Goal: Task Accomplishment & Management: Use online tool/utility

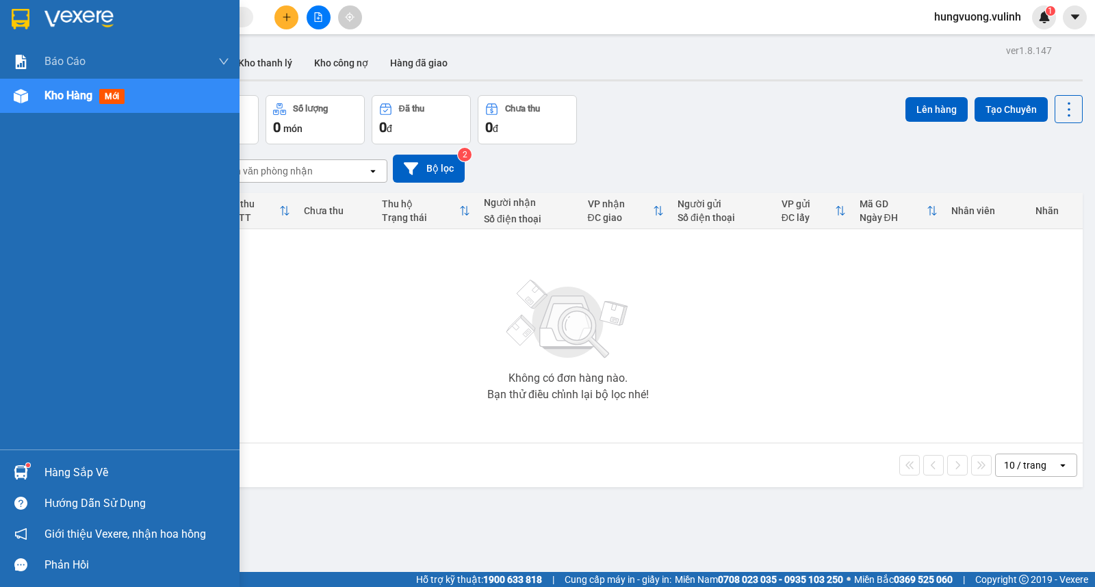
click at [30, 473] on div at bounding box center [21, 472] width 24 height 24
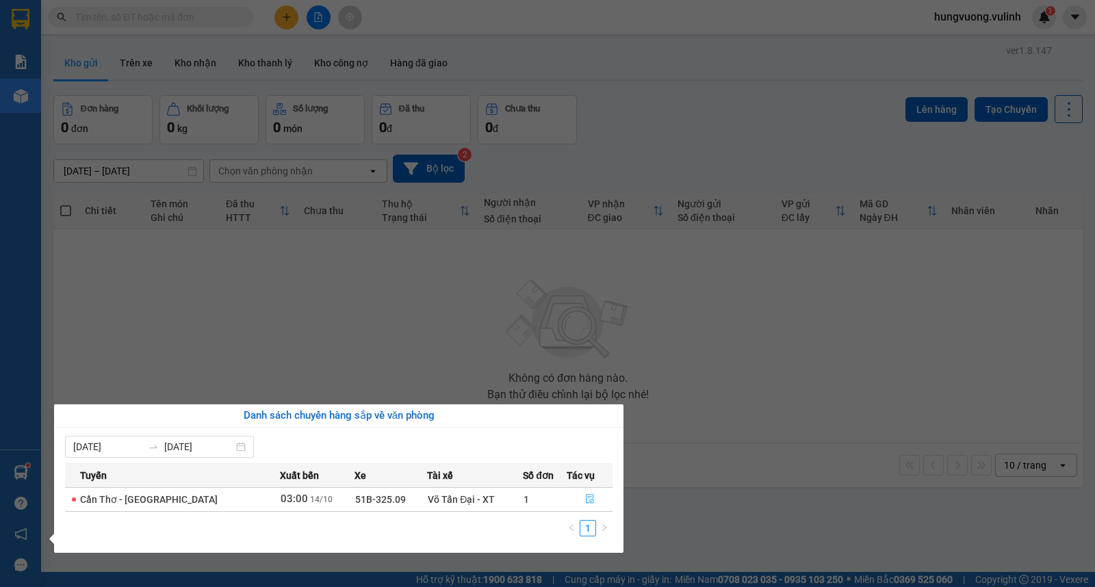
click at [584, 491] on button "button" at bounding box center [589, 499] width 44 height 22
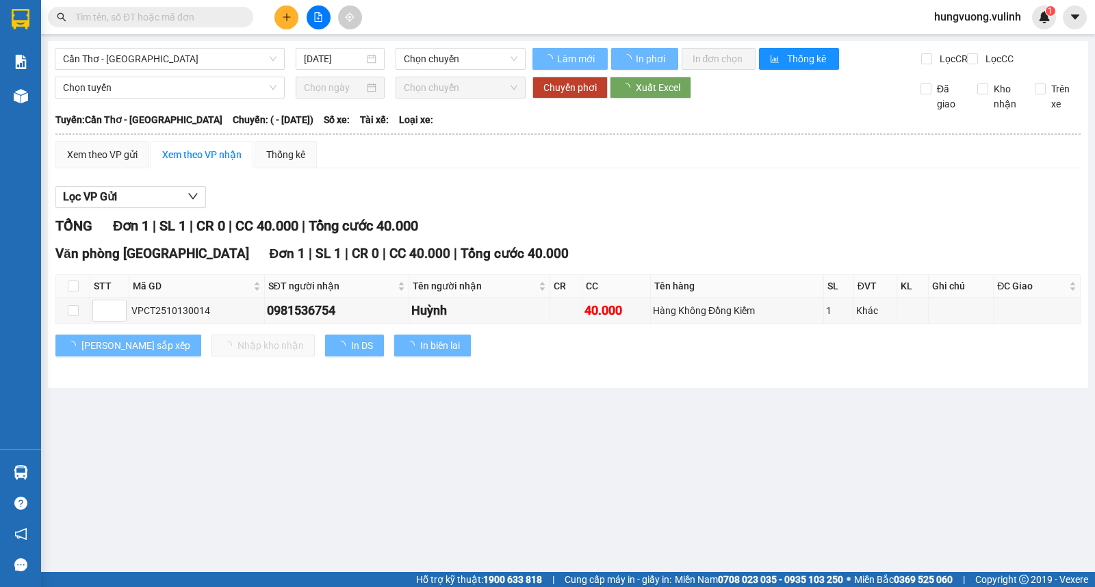
type input "[DATE]"
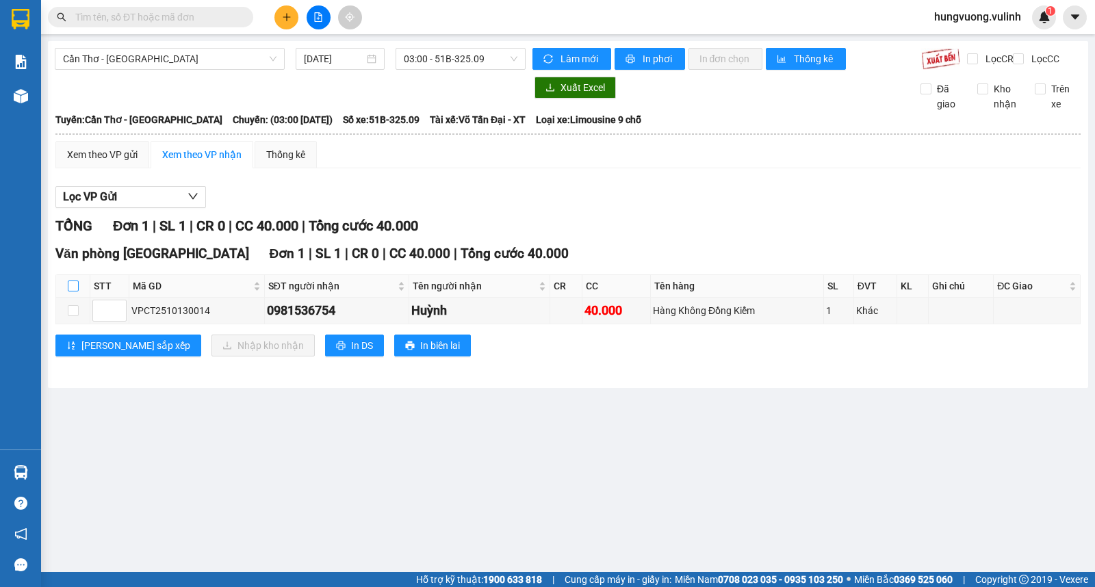
click at [75, 291] on input "checkbox" at bounding box center [73, 286] width 11 height 11
checkbox input "true"
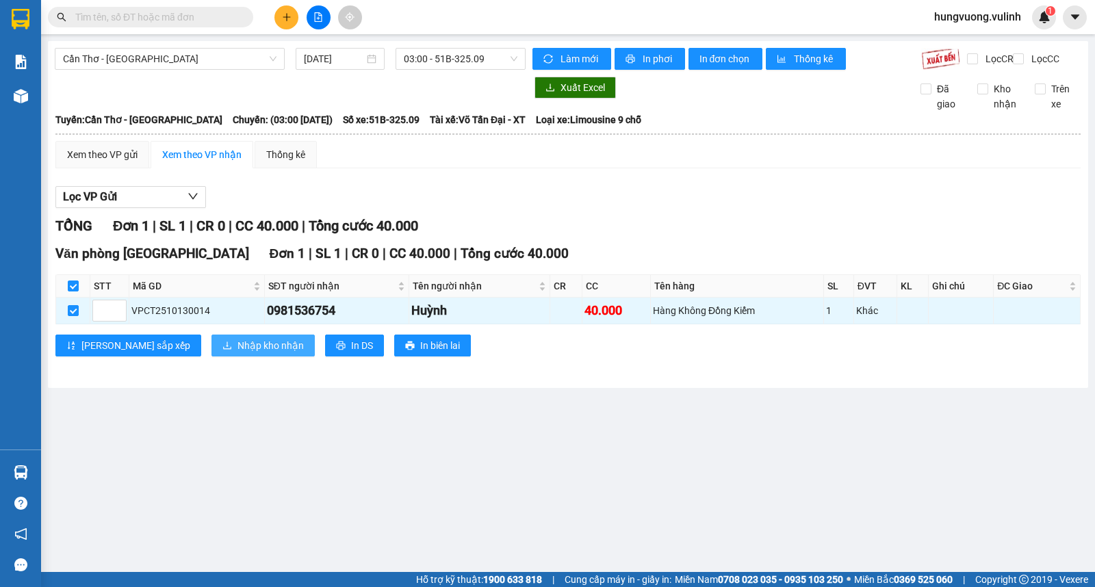
click at [237, 353] on span "Nhập kho nhận" at bounding box center [270, 345] width 66 height 15
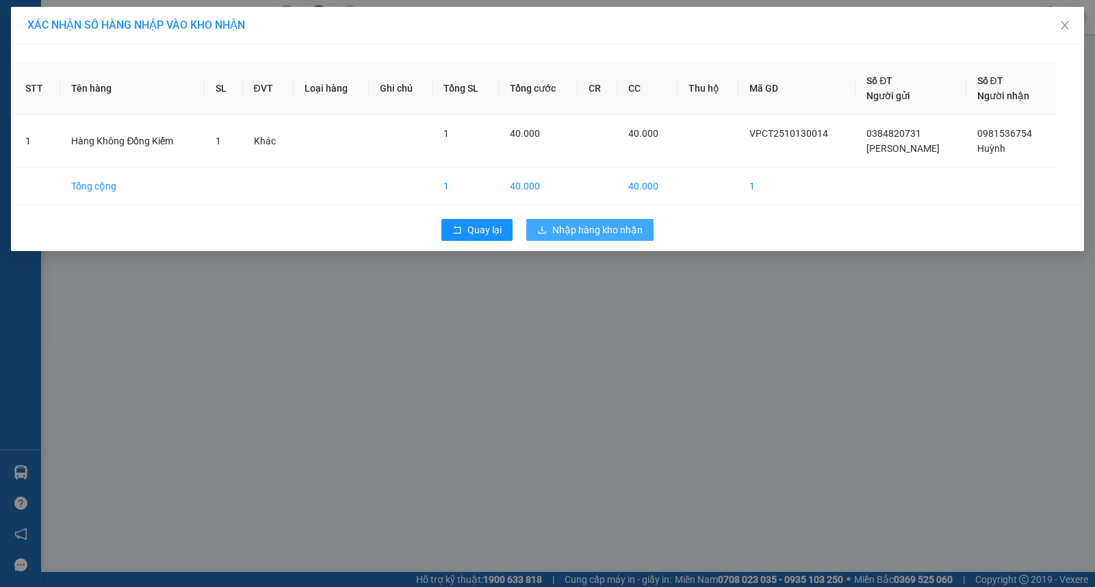
click at [625, 235] on span "Nhập hàng kho nhận" at bounding box center [597, 229] width 90 height 15
